Goal: Task Accomplishment & Management: Manage account settings

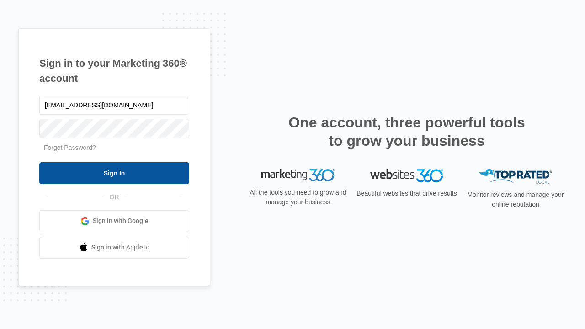
click at [114, 173] on input "Sign In" at bounding box center [114, 173] width 150 height 22
